Goal: Task Accomplishment & Management: Use online tool/utility

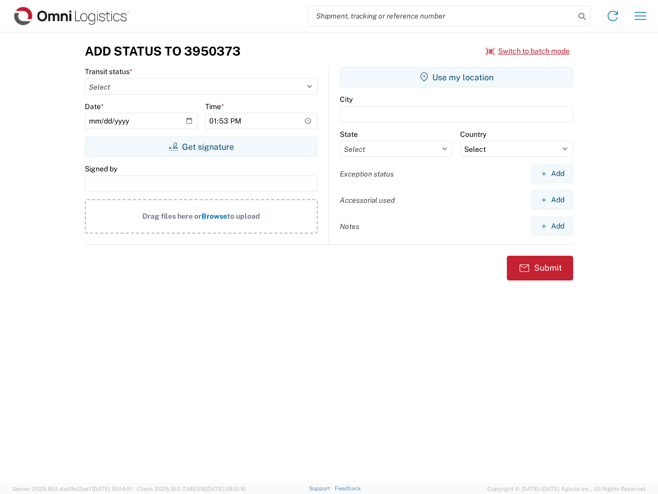
click at [442, 16] on input "search" at bounding box center [442, 16] width 266 height 20
click at [582, 16] on icon at bounding box center [582, 16] width 14 height 14
click at [613, 16] on icon at bounding box center [613, 16] width 16 height 16
click at [641, 16] on icon "button" at bounding box center [641, 16] width 12 height 8
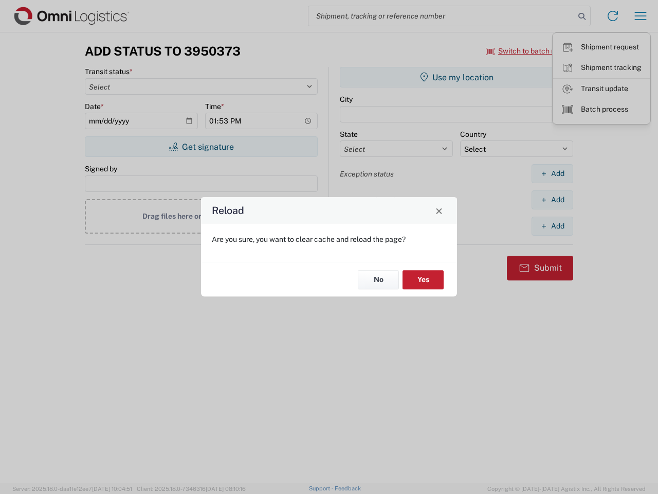
click at [528, 51] on div "Reload Are you sure, you want to clear cache and reload the page? No Yes" at bounding box center [329, 247] width 658 height 494
click at [201, 147] on div "Reload Are you sure, you want to clear cache and reload the page? No Yes" at bounding box center [329, 247] width 658 height 494
click at [457, 77] on div "Reload Are you sure, you want to clear cache and reload the page? No Yes" at bounding box center [329, 247] width 658 height 494
click at [552, 173] on div "Reload Are you sure, you want to clear cache and reload the page? No Yes" at bounding box center [329, 247] width 658 height 494
click at [552, 200] on div "Reload Are you sure, you want to clear cache and reload the page? No Yes" at bounding box center [329, 247] width 658 height 494
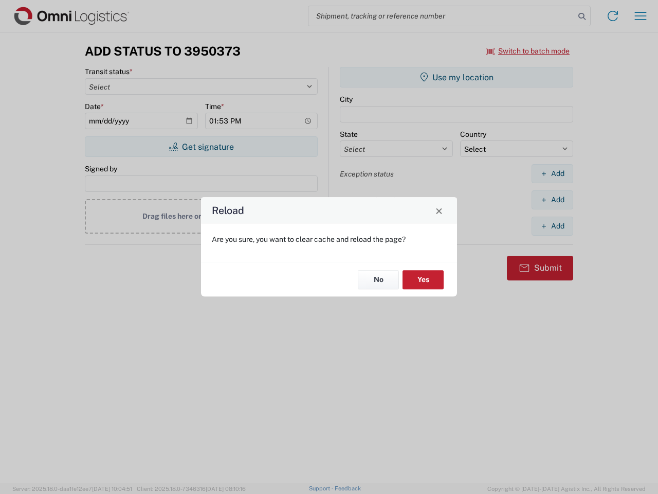
click at [552, 226] on div "Reload Are you sure, you want to clear cache and reload the page? No Yes" at bounding box center [329, 247] width 658 height 494
